Goal: Task Accomplishment & Management: Use online tool/utility

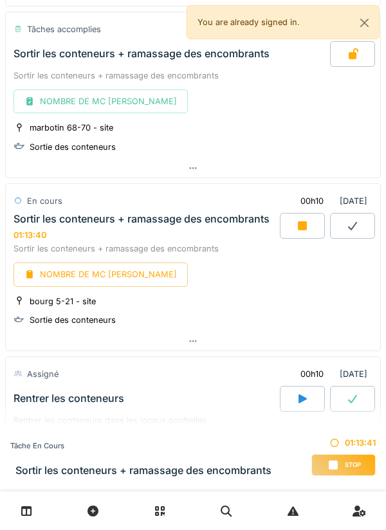
scroll to position [1865, 0]
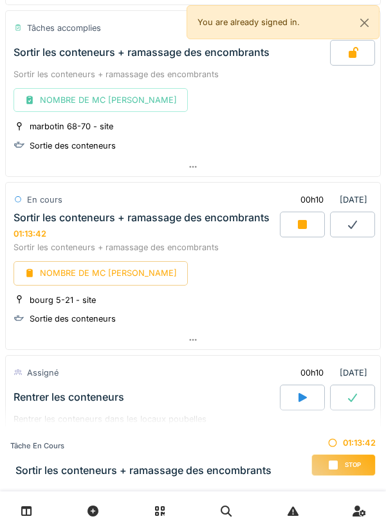
click at [97, 271] on div "NOMBRE DE MC [PERSON_NAME]" at bounding box center [101, 273] width 174 height 24
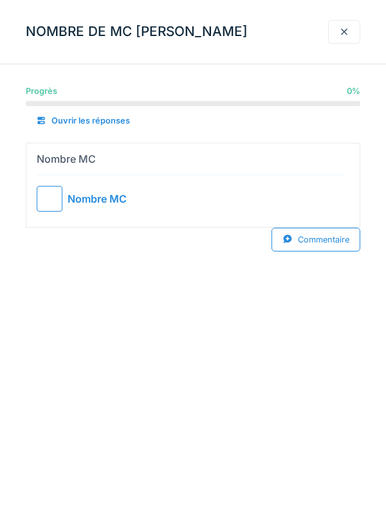
click at [50, 196] on div at bounding box center [50, 199] width 26 height 26
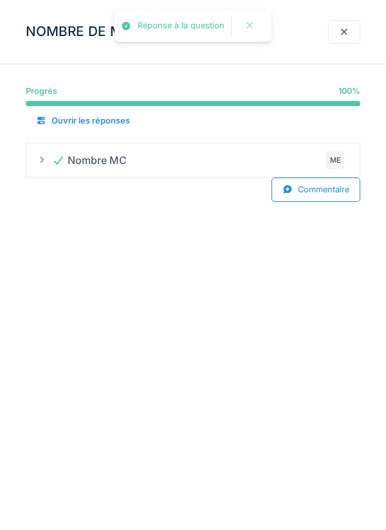
click at [312, 190] on div "Commentaire" at bounding box center [316, 190] width 89 height 24
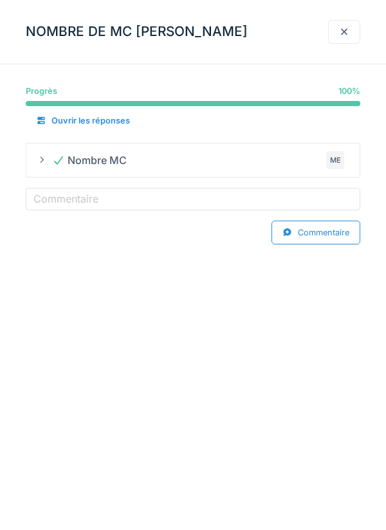
click at [80, 200] on label "Commentaire" at bounding box center [66, 198] width 70 height 15
click at [80, 200] on input "Commentaire" at bounding box center [193, 201] width 335 height 27
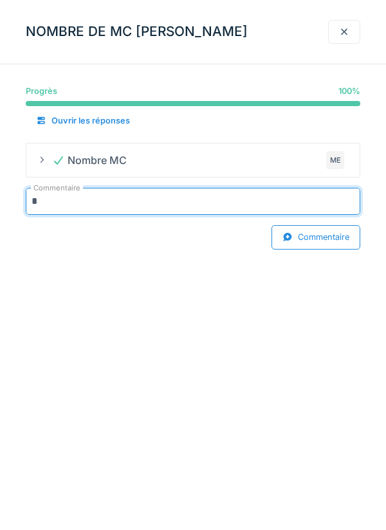
type input "***"
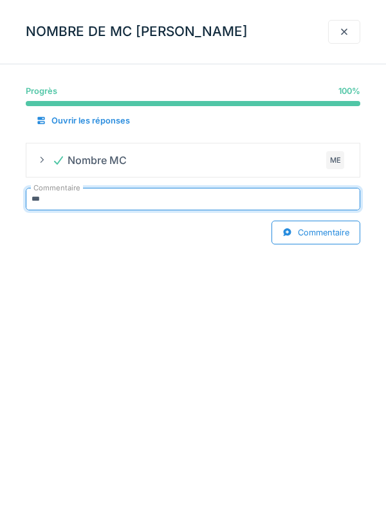
click at [341, 28] on div at bounding box center [344, 32] width 10 height 12
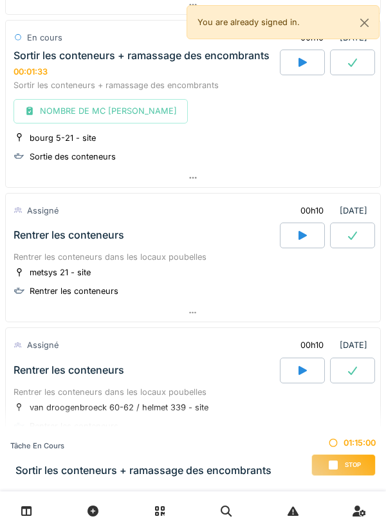
scroll to position [2034, 0]
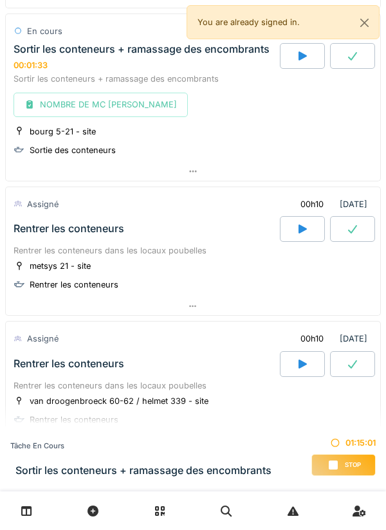
click at [100, 468] on h3 "Sortir les conteneurs + ramassage des encombrants" at bounding box center [143, 471] width 256 height 12
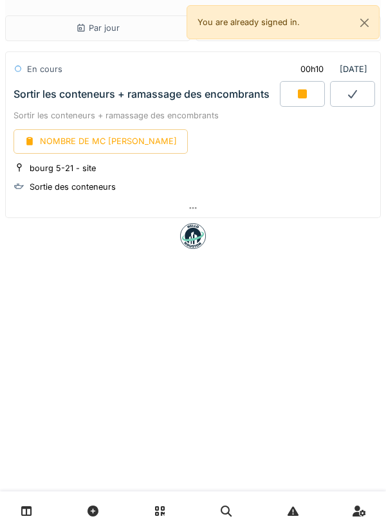
scroll to position [0, 0]
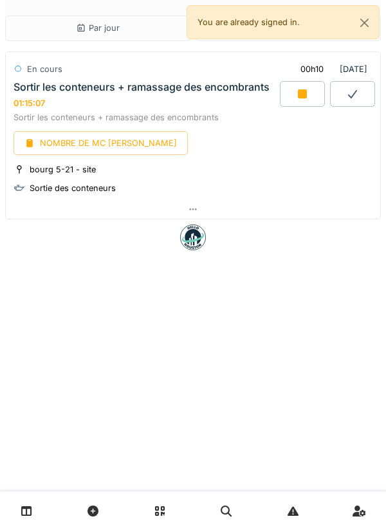
click at [104, 143] on div "NOMBRE DE MC [PERSON_NAME]" at bounding box center [101, 143] width 174 height 24
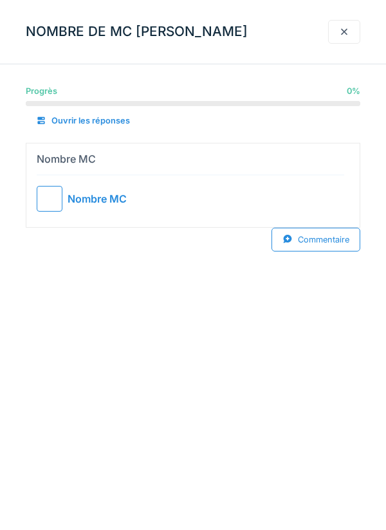
click at [51, 199] on div at bounding box center [50, 199] width 26 height 26
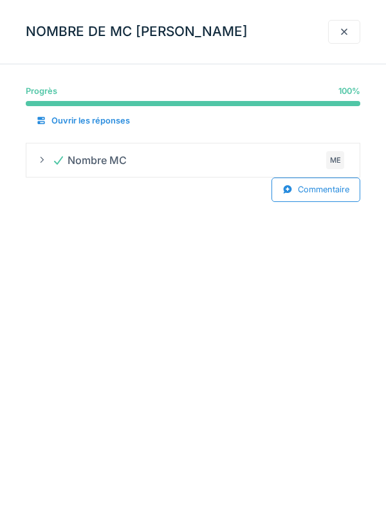
click at [315, 192] on div "Commentaire" at bounding box center [316, 190] width 89 height 24
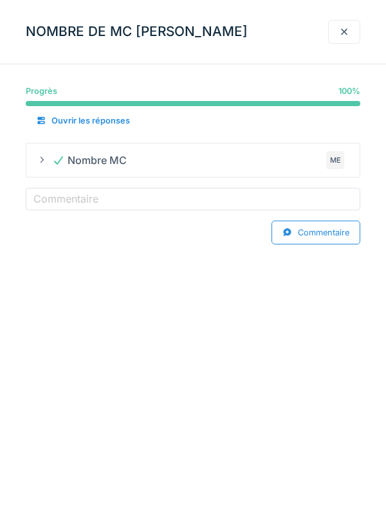
click at [97, 199] on label "Commentaire" at bounding box center [66, 198] width 70 height 15
click at [97, 199] on input "Commentaire" at bounding box center [193, 201] width 335 height 27
type input "***"
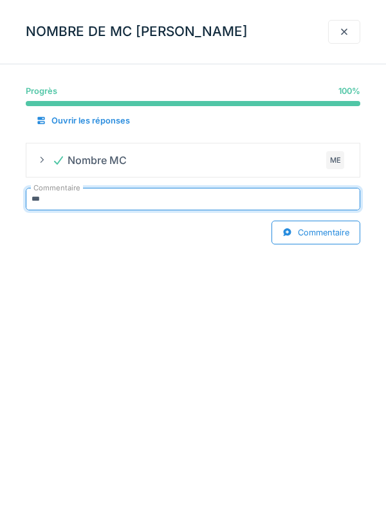
click at [344, 35] on div at bounding box center [344, 32] width 10 height 12
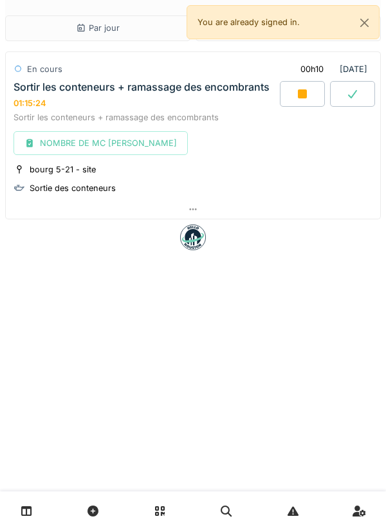
click at [306, 97] on icon at bounding box center [302, 93] width 9 height 9
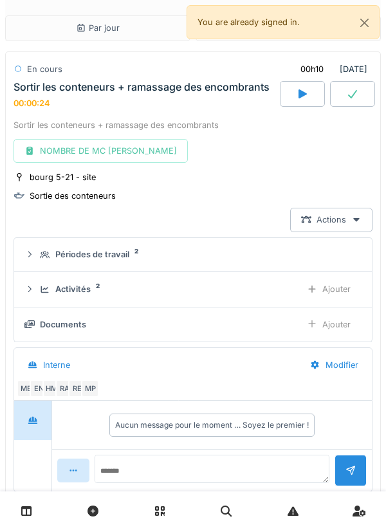
click at [353, 93] on icon at bounding box center [352, 94] width 13 height 10
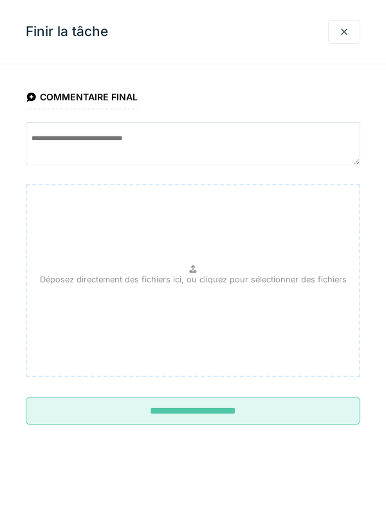
click at [209, 416] on input "**********" at bounding box center [193, 411] width 335 height 27
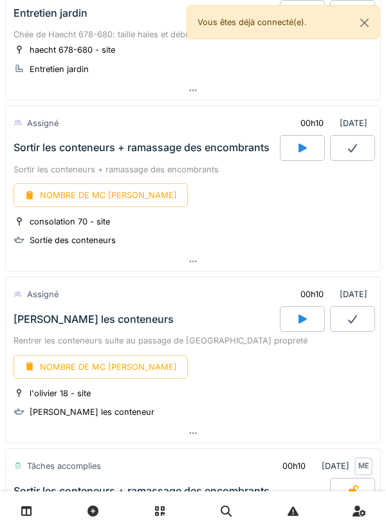
scroll to position [133, 0]
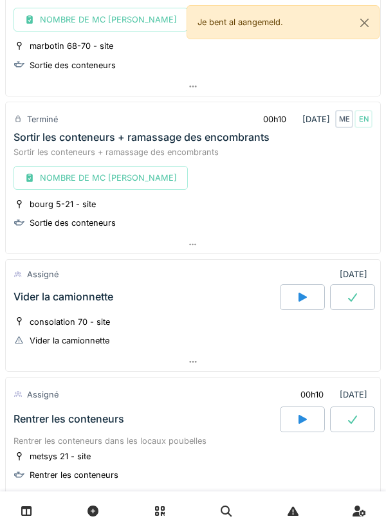
scroll to position [1986, 0]
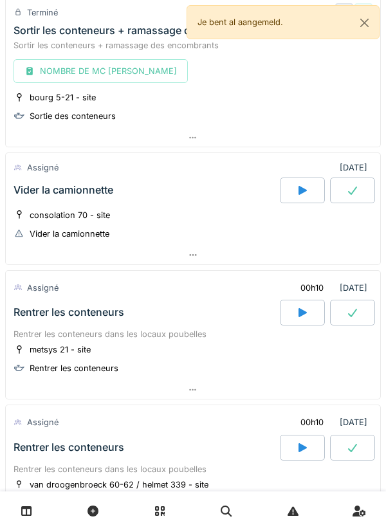
click at [294, 193] on div at bounding box center [302, 191] width 45 height 26
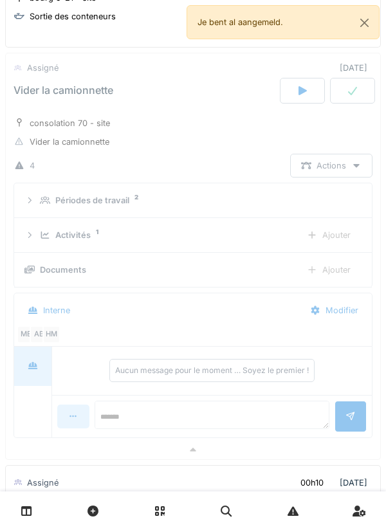
scroll to position [2087, 0]
